Goal: Manage account settings

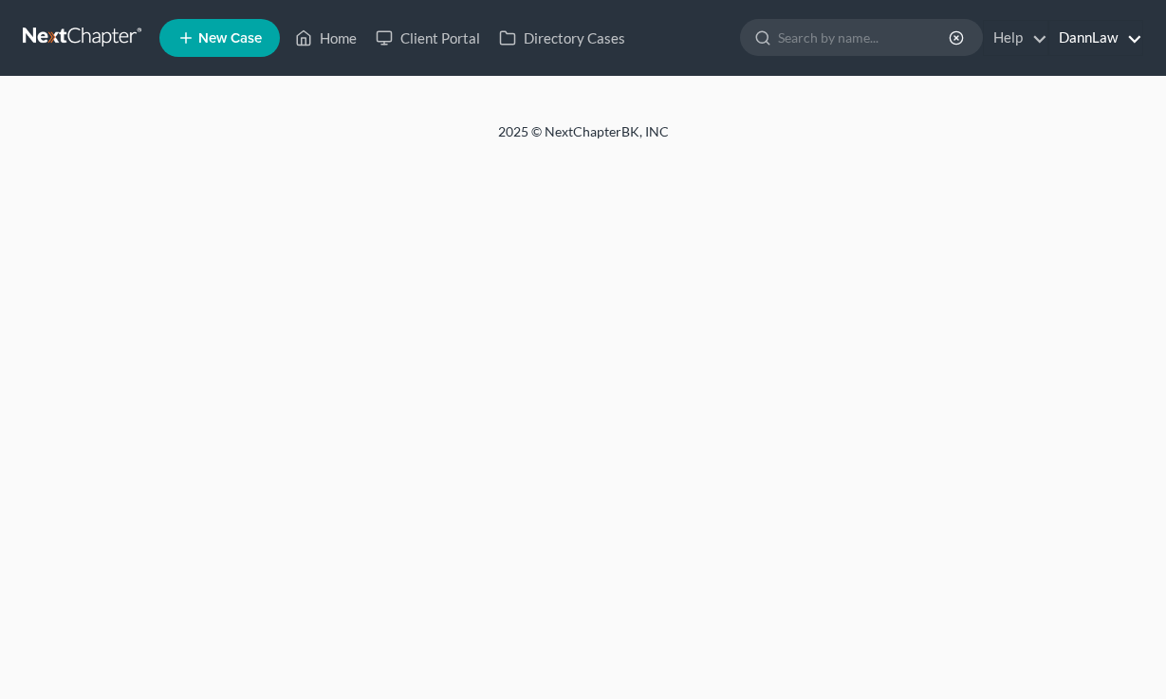
click at [1096, 35] on link "DannLaw" at bounding box center [1095, 38] width 93 height 34
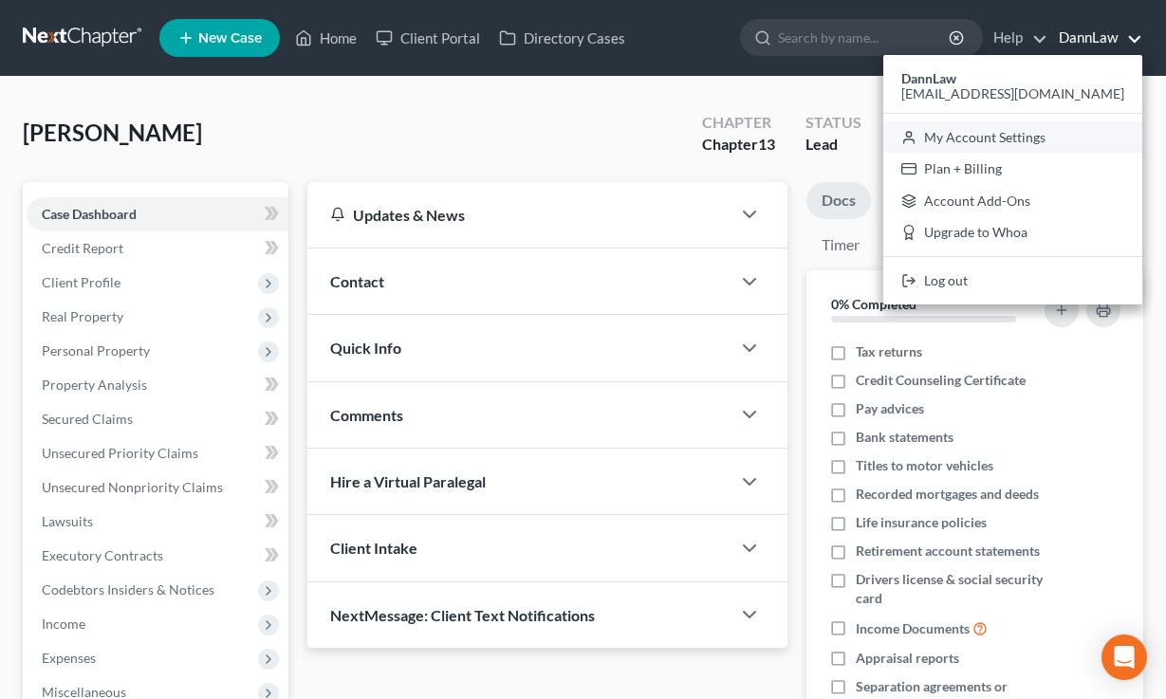
click at [1039, 139] on link "My Account Settings" at bounding box center [1012, 137] width 259 height 32
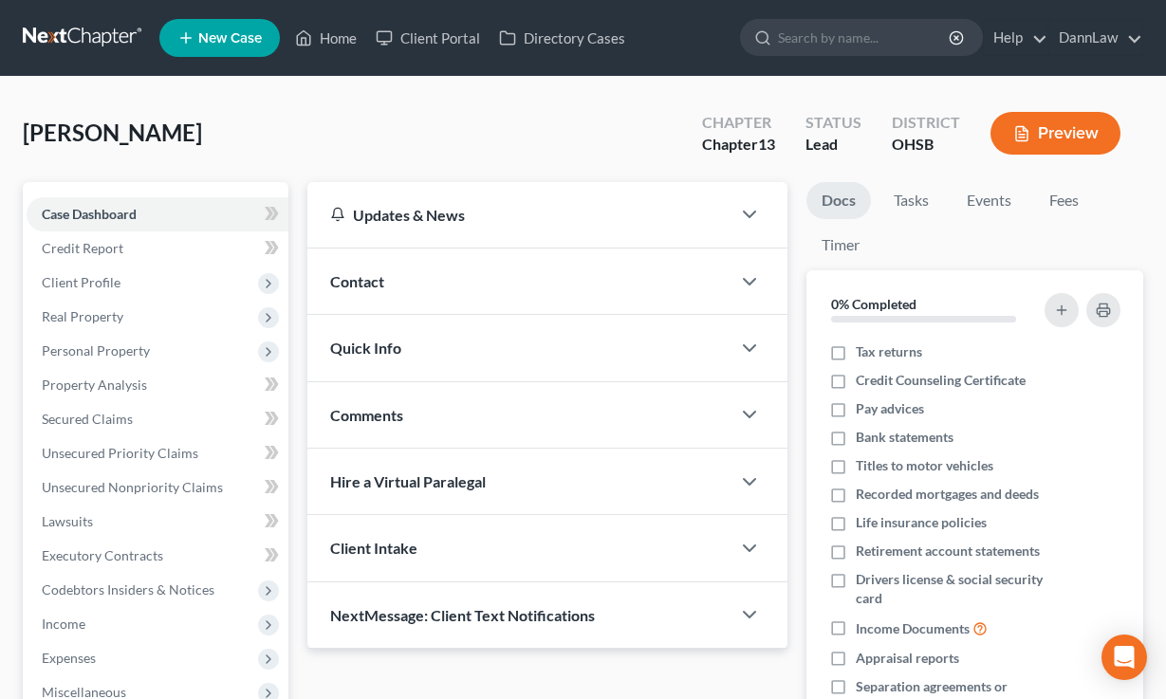
select select "24"
select select "36"
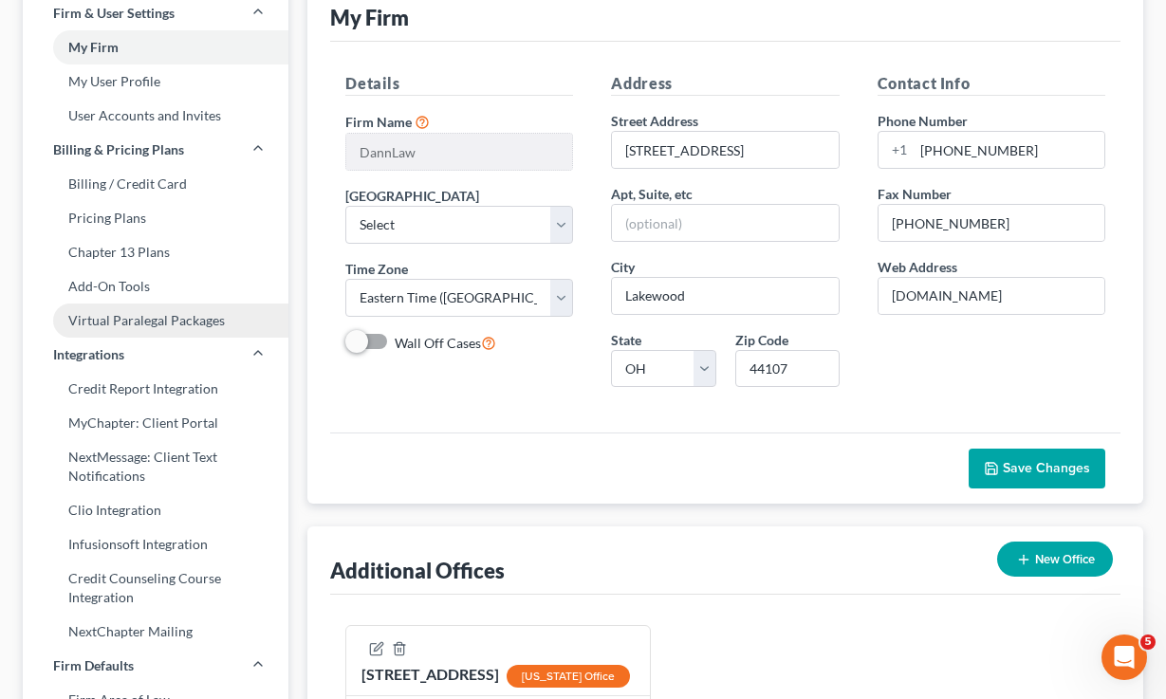
scroll to position [216, 0]
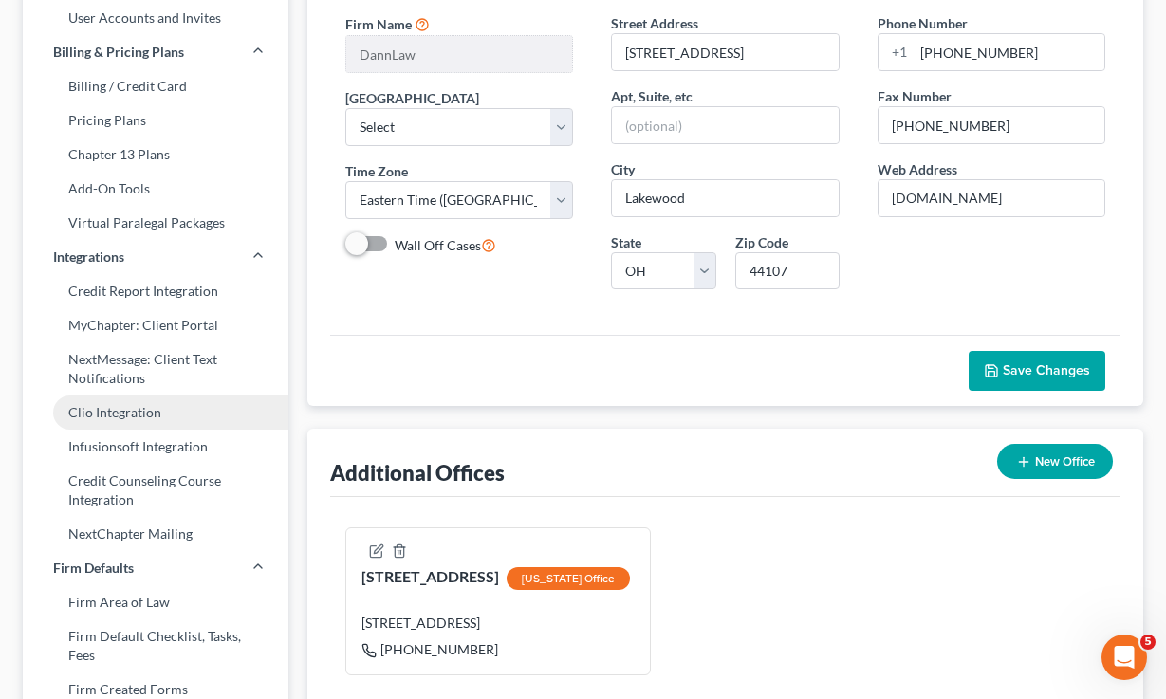
click at [113, 414] on link "Clio Integration" at bounding box center [156, 413] width 266 height 34
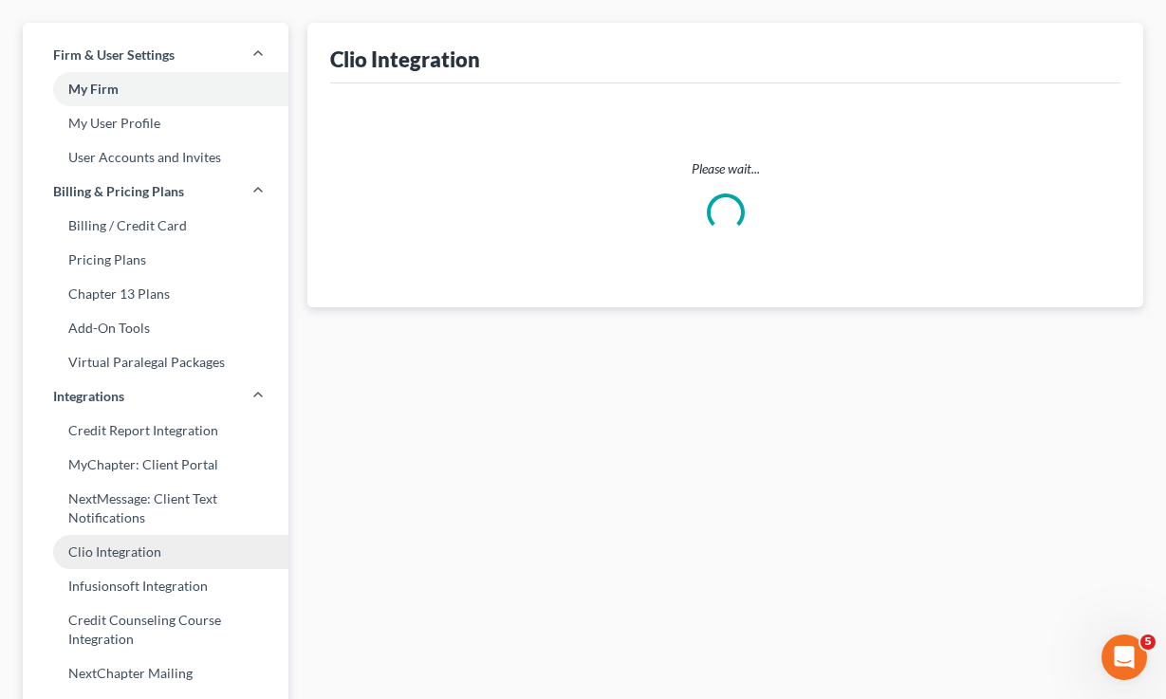
scroll to position [15, 0]
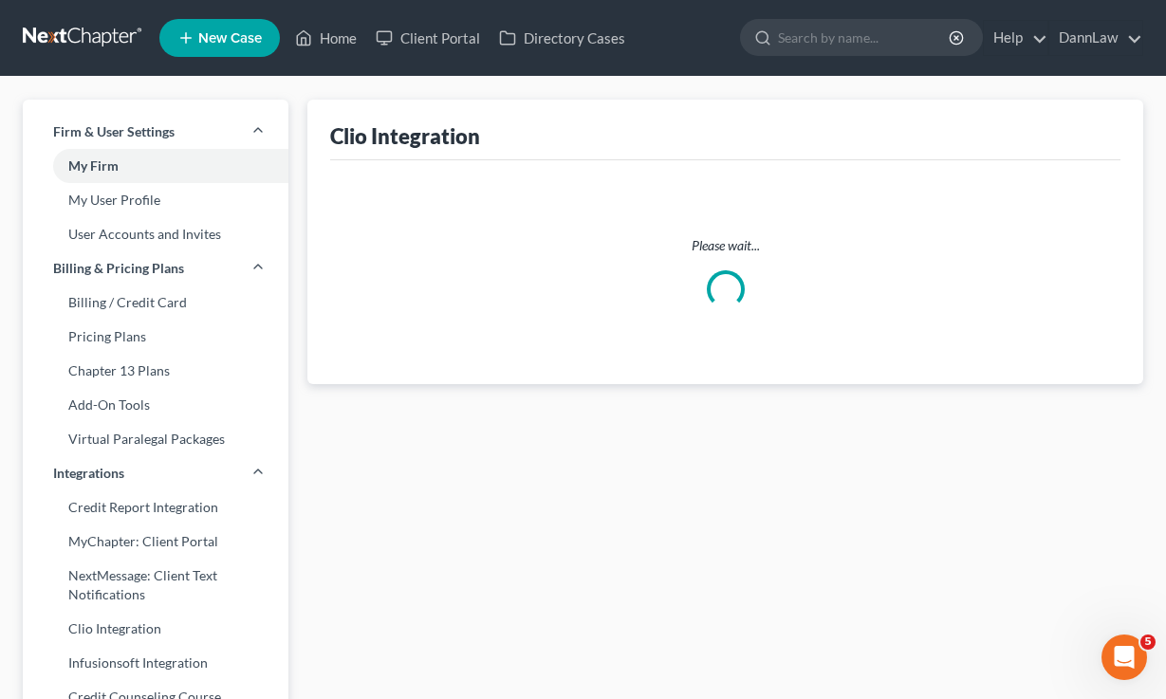
select select "51"
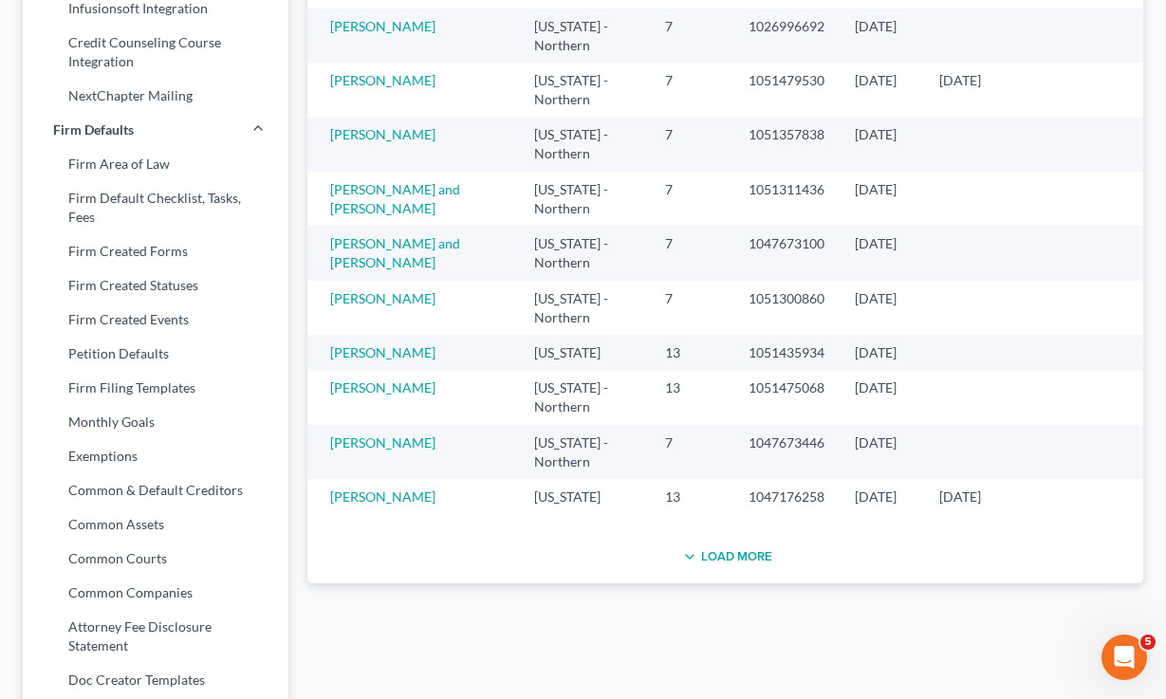
scroll to position [0, 0]
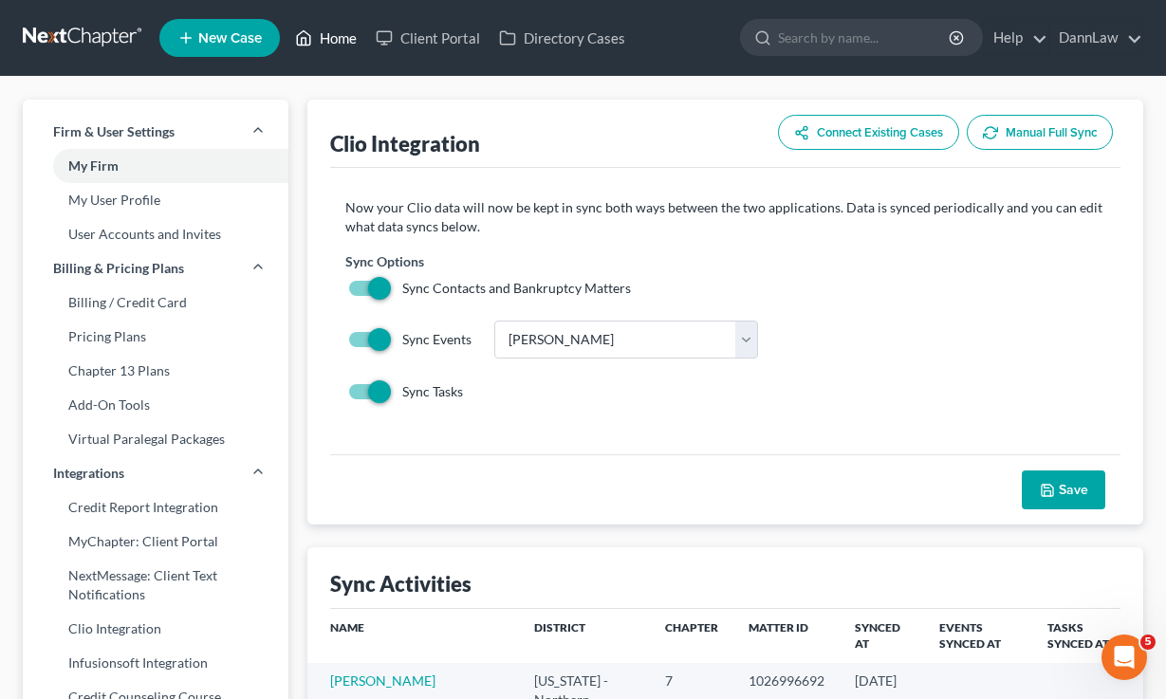
click at [334, 41] on link "Home" at bounding box center [325, 38] width 81 height 34
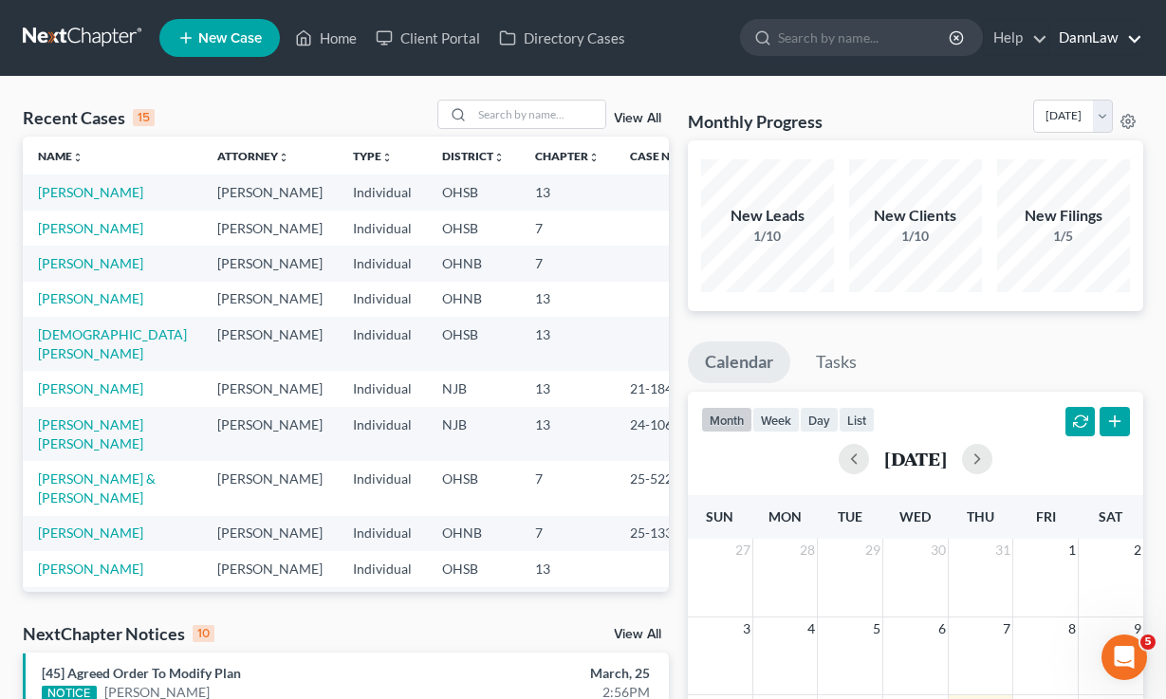
click at [1074, 41] on link "DannLaw" at bounding box center [1095, 38] width 93 height 34
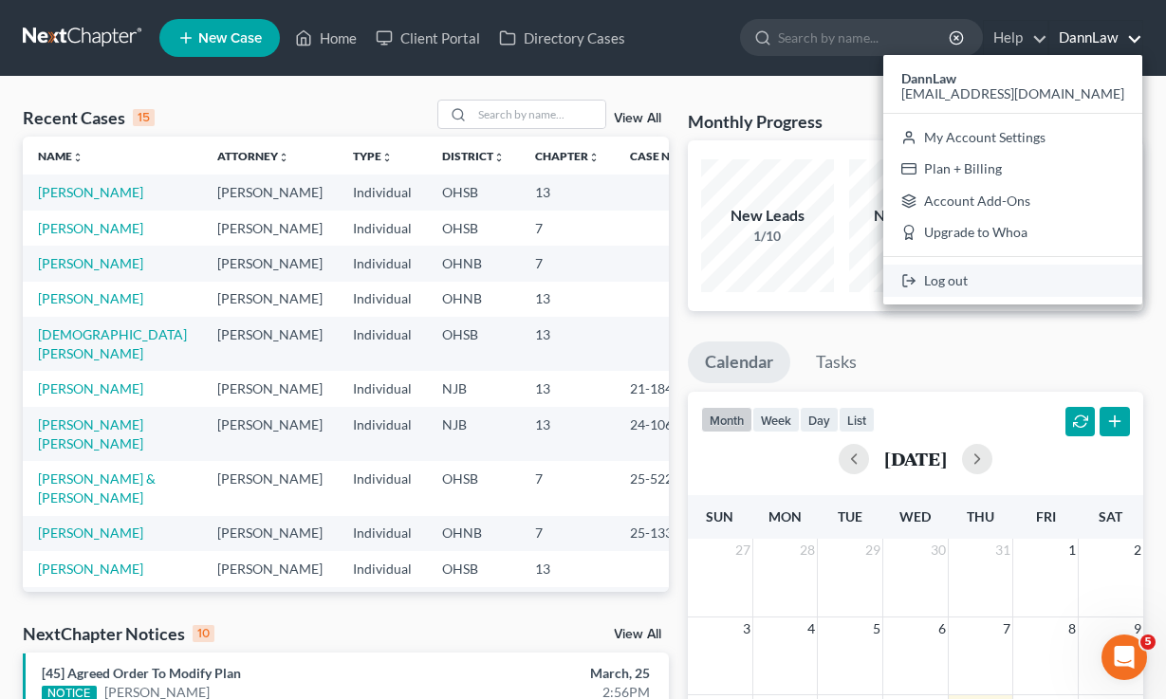
click at [1005, 287] on link "Log out" at bounding box center [1012, 281] width 259 height 32
